Goal: Task Accomplishment & Management: Manage account settings

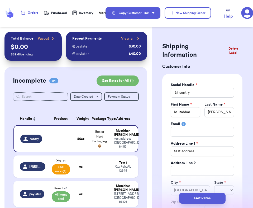
select select "AK"
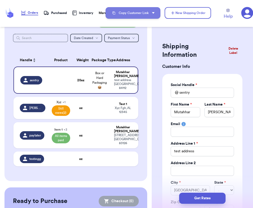
click at [134, 12] on button "Copy Customer Link" at bounding box center [133, 13] width 55 height 12
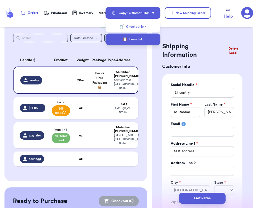
click at [140, 38] on button "📋 Form link" at bounding box center [133, 40] width 55 height 12
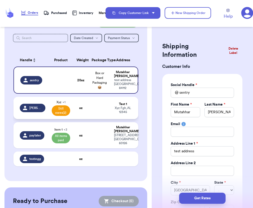
click at [118, 112] on div "Xyz Fgh , AL 12345" at bounding box center [123, 110] width 18 height 8
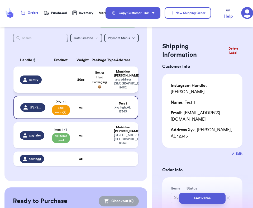
click at [113, 87] on td "Mutahhar Ahmad test address Salt Lake City , AK 84112" at bounding box center [124, 80] width 27 height 26
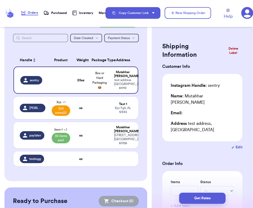
click at [213, 87] on div "Instagram Handle: sentry" at bounding box center [195, 85] width 49 height 6
copy div "sentry"
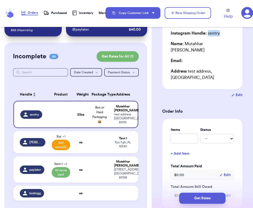
scroll to position [41, 0]
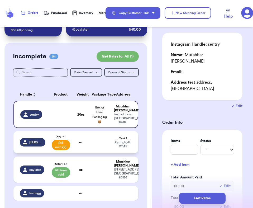
click at [116, 146] on div "Xyz Fgh , AL 12345" at bounding box center [123, 144] width 18 height 8
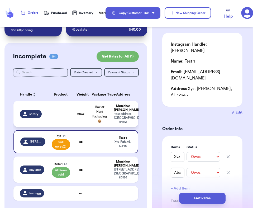
click at [115, 115] on div "test address Salt Lake City , AK 84112" at bounding box center [123, 118] width 18 height 12
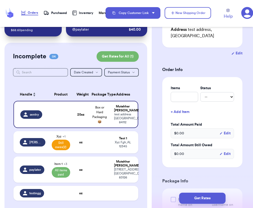
scroll to position [94, 0]
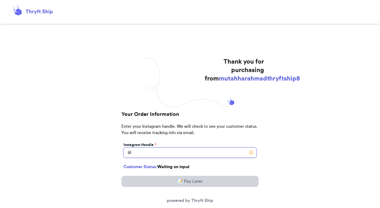
click at [167, 153] on input "[DATE] Subtotal" at bounding box center [190, 153] width 133 height 10
paste input "sentry"
type input "sentry"
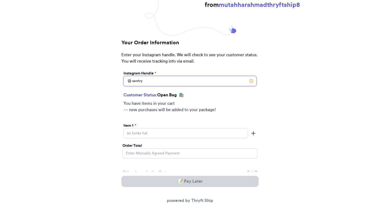
scroll to position [73, 0]
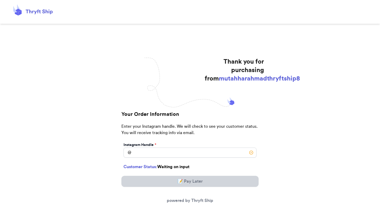
scroll to position [64, 0]
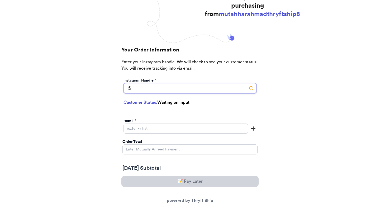
click at [198, 86] on input "[DATE] Subtotal" at bounding box center [190, 88] width 133 height 10
paste input "sentry"
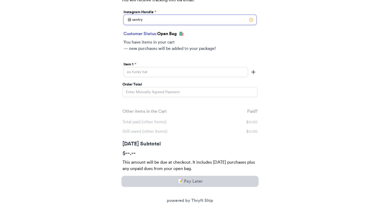
scroll to position [140, 0]
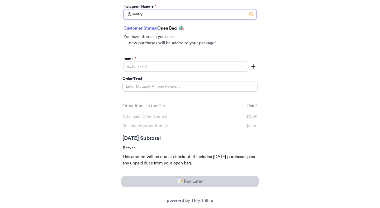
type input "sentry"
click at [173, 68] on input "[DATE] Subtotal" at bounding box center [186, 67] width 125 height 10
type input "item 2"
click at [173, 89] on input "Order Total" at bounding box center [190, 87] width 135 height 10
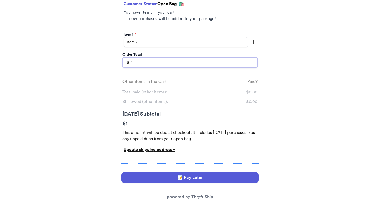
scroll to position [172, 0]
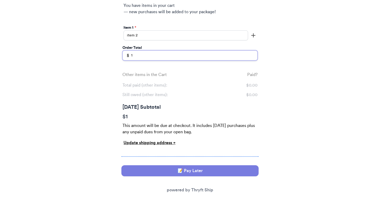
type input "1"
click at [200, 172] on button "📝 Pay Later" at bounding box center [189, 170] width 137 height 11
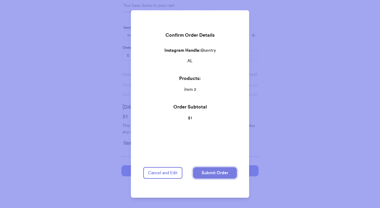
click at [211, 173] on button "Submit Order" at bounding box center [215, 173] width 44 height 12
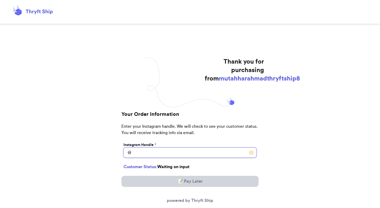
click at [182, 151] on input "[DATE] Subtotal" at bounding box center [190, 153] width 133 height 10
paste input "sentry"
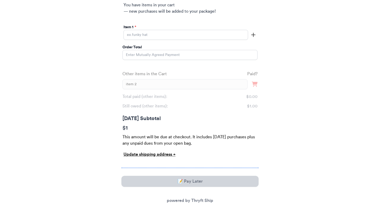
scroll to position [164, 0]
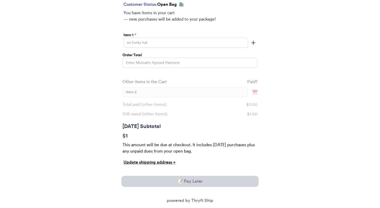
type input "sentry"
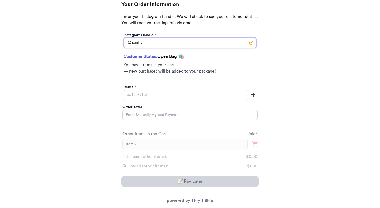
scroll to position [115, 0]
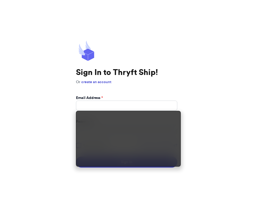
type input "mutahhar.ahmad+10@thryftship.com"
click at [152, 96] on div "Email Address *" at bounding box center [126, 97] width 101 height 5
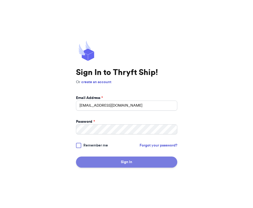
click at [151, 159] on button "Sign In" at bounding box center [126, 162] width 101 height 11
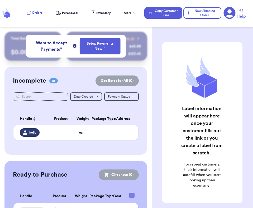
click at [229, 17] on icon at bounding box center [230, 13] width 12 height 12
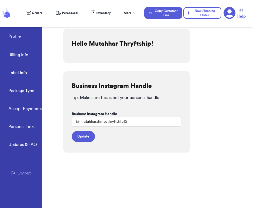
click at [24, 170] on button "Logout" at bounding box center [21, 173] width 20 height 6
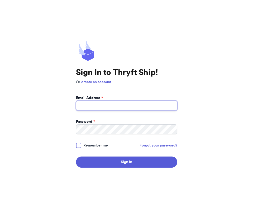
type input "[EMAIL_ADDRESS][DOMAIN_NAME]"
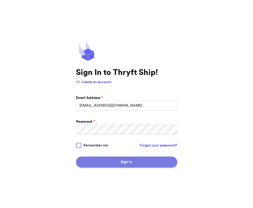
click at [149, 159] on button "Sign In" at bounding box center [126, 162] width 101 height 11
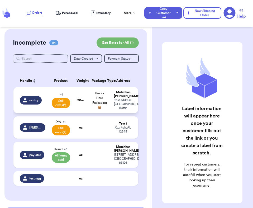
scroll to position [102, 0]
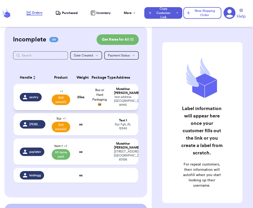
click at [104, 110] on td "Box or Hard Packaging 📦" at bounding box center [99, 97] width 22 height 26
select select "unpaid"
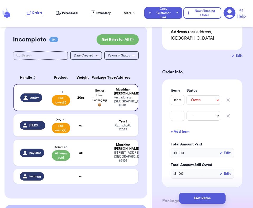
scroll to position [92, 0]
click at [178, 95] on input "item 2" at bounding box center [178, 100] width 14 height 10
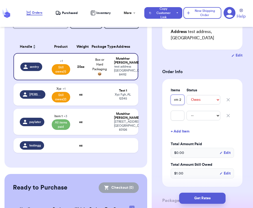
scroll to position [0, 0]
